Goal: Complete application form

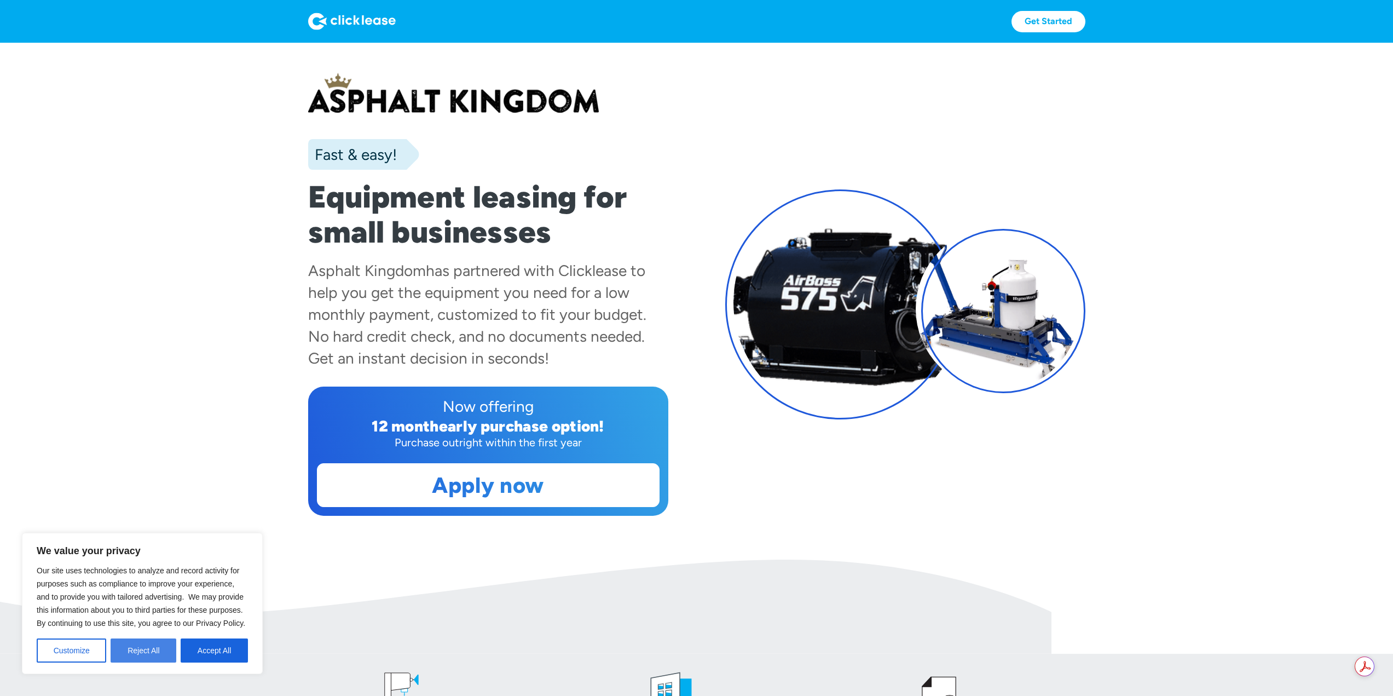
click at [150, 647] on button "Reject All" at bounding box center [144, 650] width 66 height 24
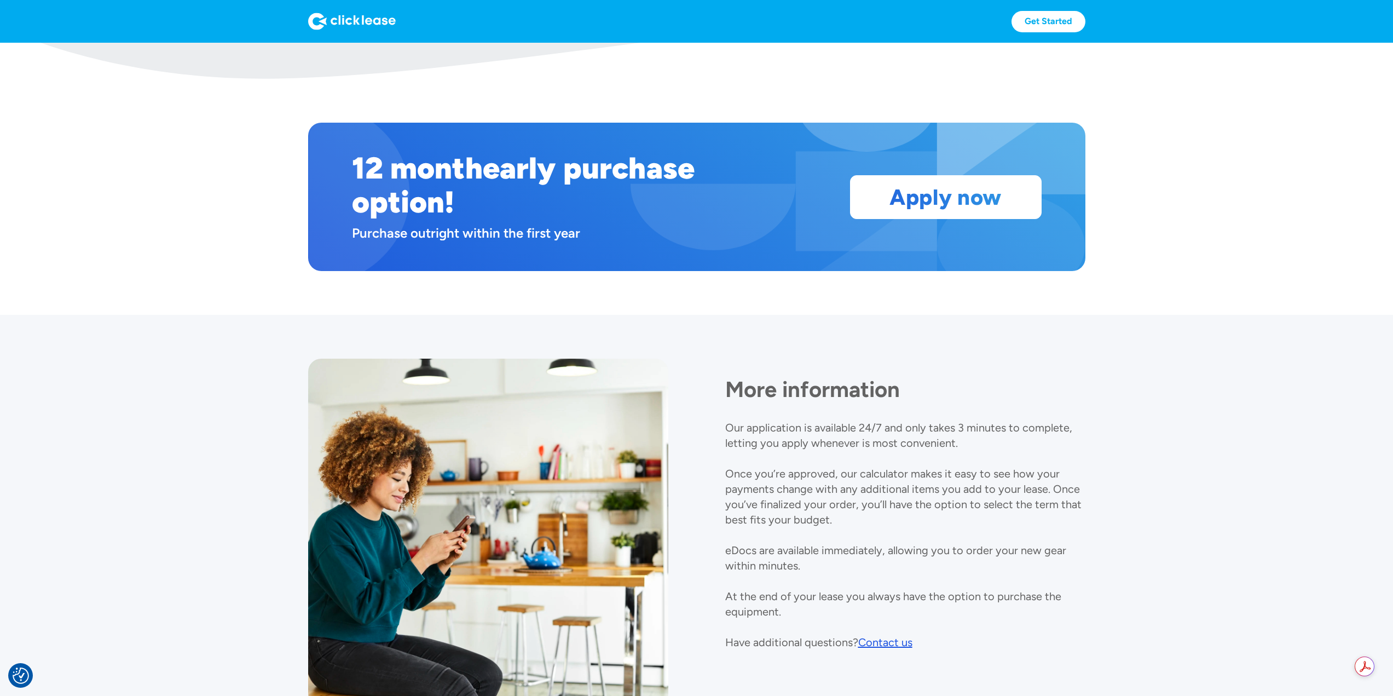
scroll to position [985, 0]
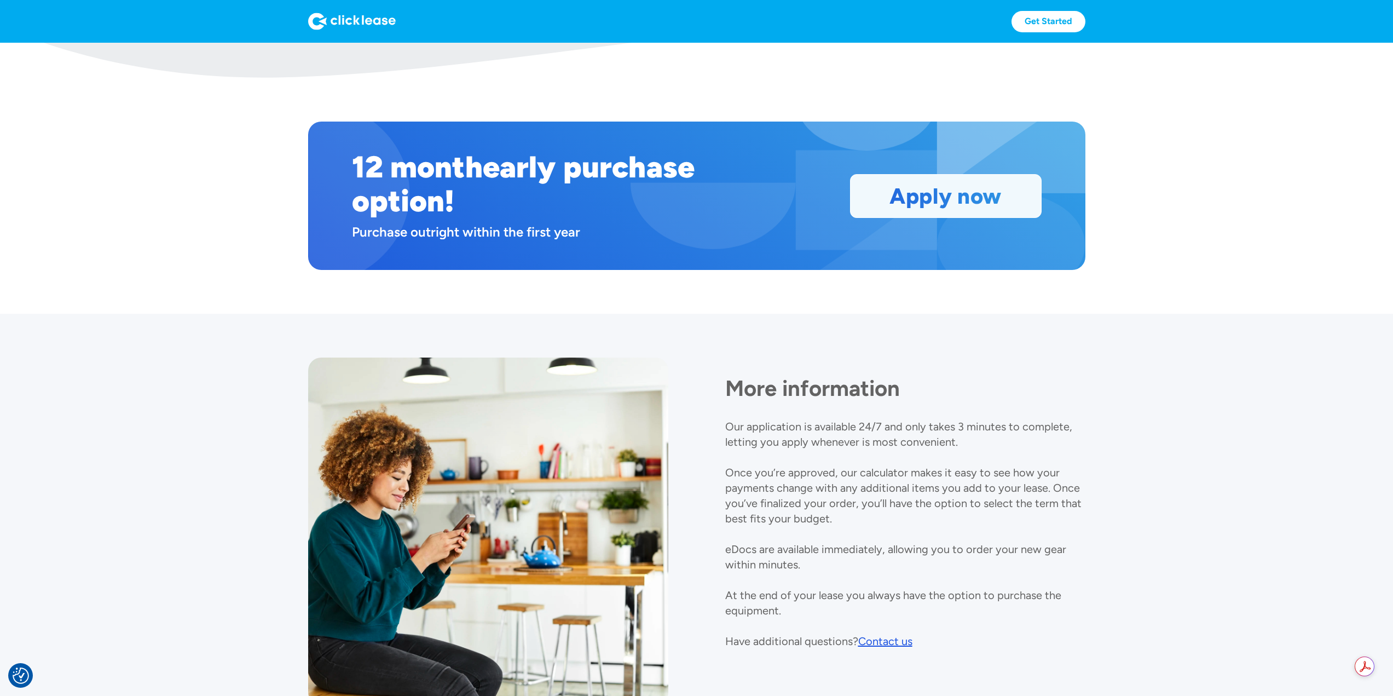
click at [948, 192] on link "Apply now" at bounding box center [945, 196] width 190 height 43
